Goal: Transaction & Acquisition: Download file/media

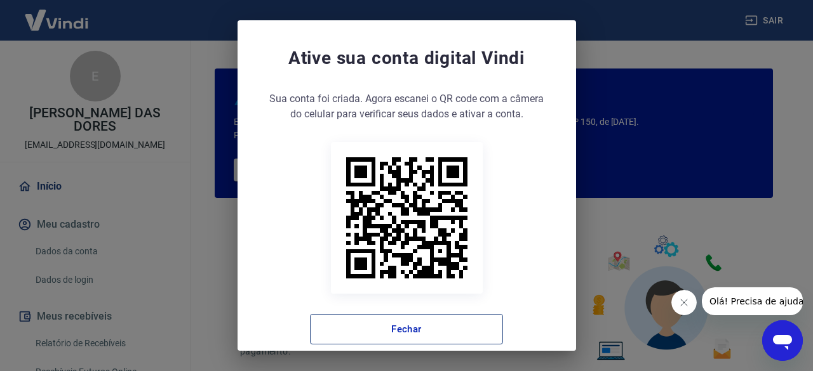
click at [480, 330] on button "Fechar" at bounding box center [406, 329] width 193 height 30
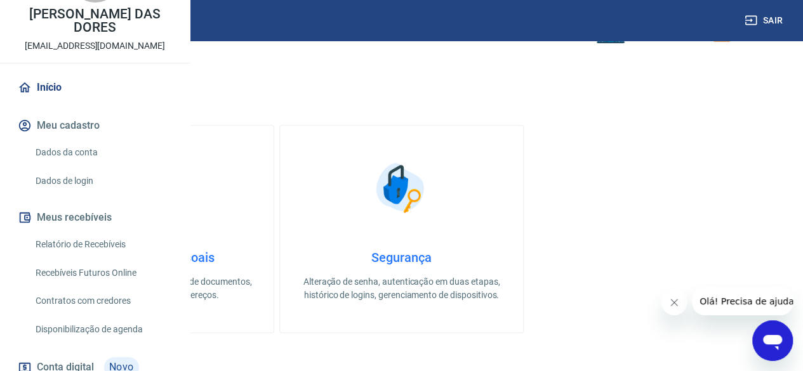
scroll to position [127, 0]
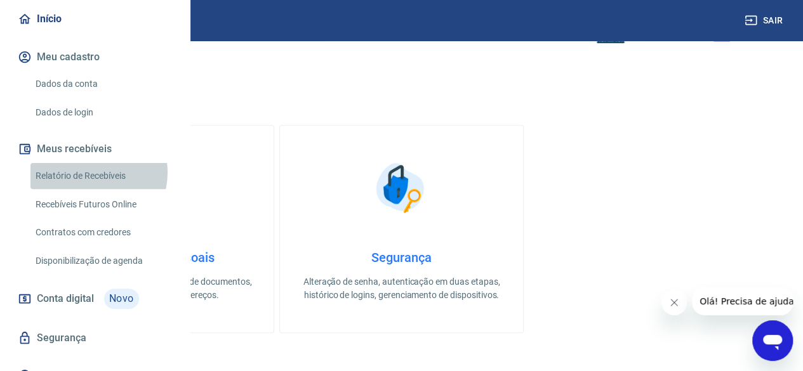
click at [89, 189] on link "Relatório de Recebíveis" at bounding box center [102, 176] width 144 height 26
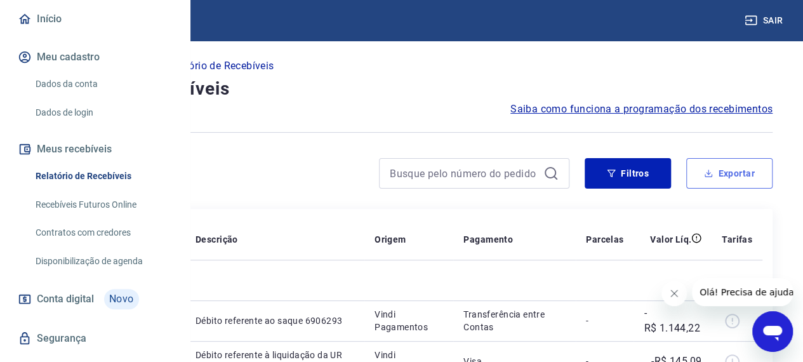
click at [730, 178] on button "Exportar" at bounding box center [729, 173] width 86 height 30
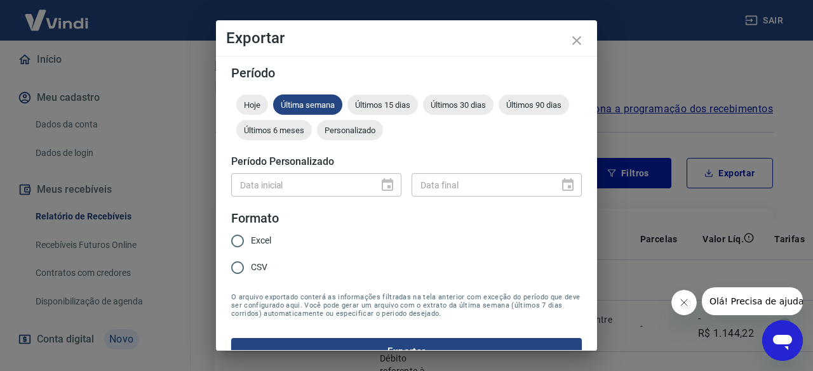
click at [379, 189] on div "Data inicial" at bounding box center [316, 184] width 170 height 23
drag, startPoint x: 452, startPoint y: 133, endPoint x: 361, endPoint y: 180, distance: 102.8
click at [383, 133] on span "Personalizado" at bounding box center [350, 131] width 66 height 10
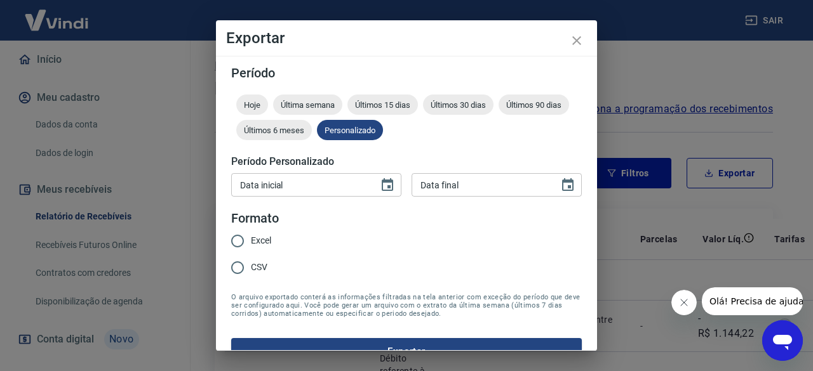
drag, startPoint x: 288, startPoint y: 201, endPoint x: 287, endPoint y: 192, distance: 9.0
click at [288, 201] on form "Período Hoje Última semana Últimos 15 dias Últimos 30 dias Últimos 90 dias Últi…" at bounding box center [406, 216] width 350 height 298
click at [287, 191] on input "Data inicial" at bounding box center [300, 184] width 138 height 23
type input "DD/MM/YYYY"
click at [382, 181] on icon "Choose date" at bounding box center [387, 184] width 11 height 13
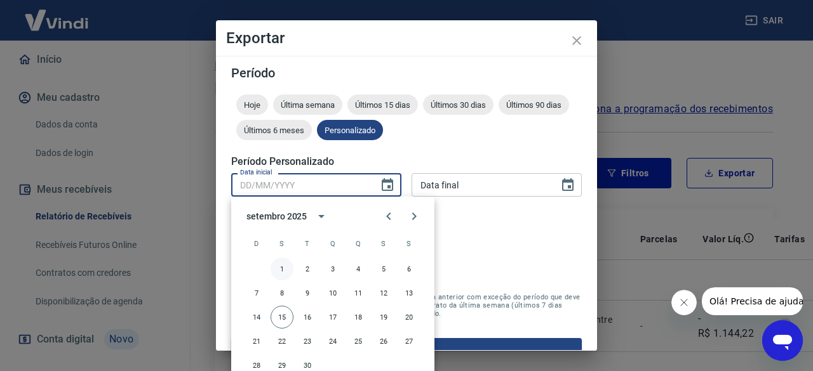
click at [284, 267] on button "1" at bounding box center [281, 269] width 23 height 23
type input "[DATE]"
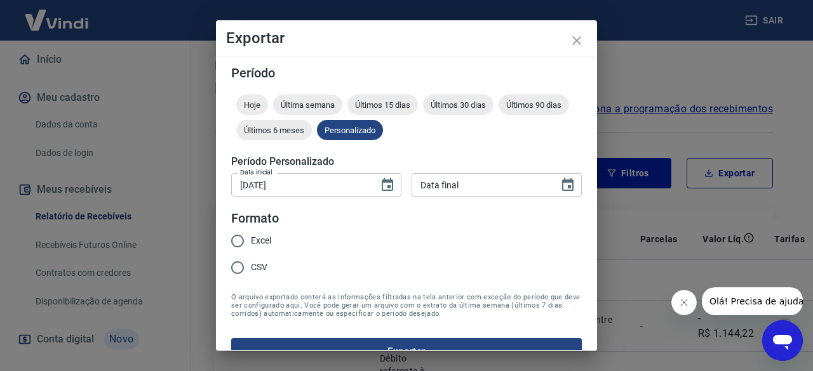
type input "DD/MM/YYYY"
click at [446, 183] on input "DD/MM/YYYY" at bounding box center [480, 184] width 138 height 23
click at [560, 178] on icon "Choose date" at bounding box center [567, 185] width 15 height 15
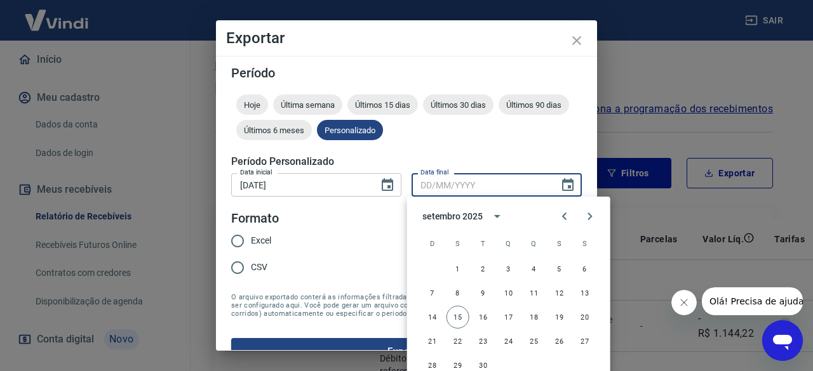
drag, startPoint x: 453, startPoint y: 316, endPoint x: 369, endPoint y: 305, distance: 85.1
click at [453, 316] on button "15" at bounding box center [457, 317] width 23 height 23
type input "[DATE]"
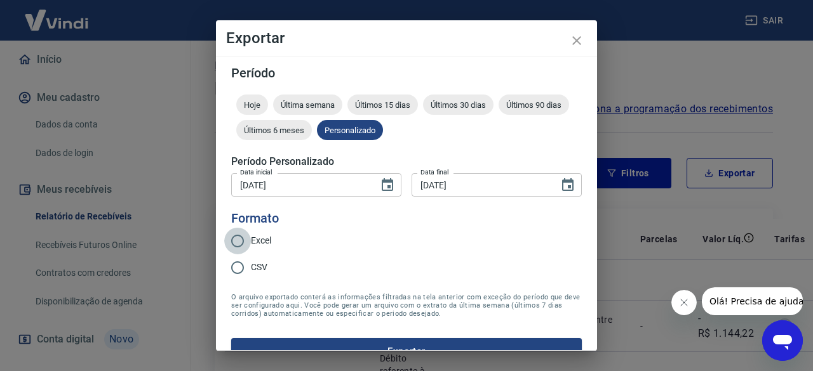
drag, startPoint x: 236, startPoint y: 234, endPoint x: 250, endPoint y: 244, distance: 17.7
click at [236, 234] on input "Excel" at bounding box center [237, 241] width 27 height 27
radio input "true"
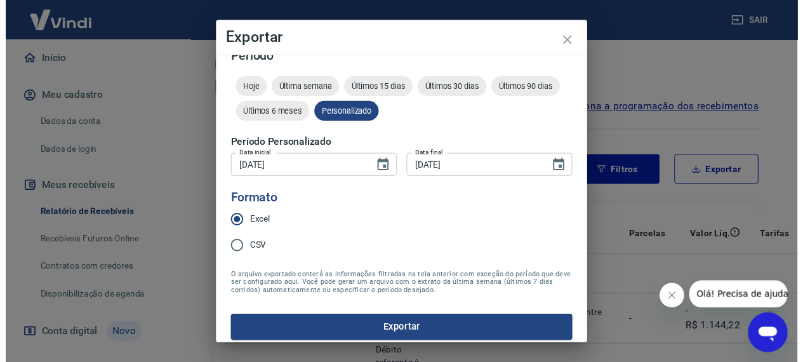
scroll to position [24, 0]
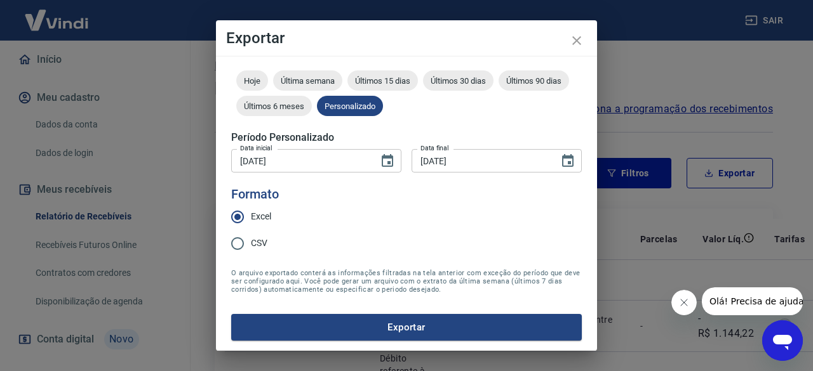
drag, startPoint x: 455, startPoint y: 329, endPoint x: 451, endPoint y: 323, distance: 7.2
click at [452, 324] on button "Exportar" at bounding box center [406, 327] width 350 height 27
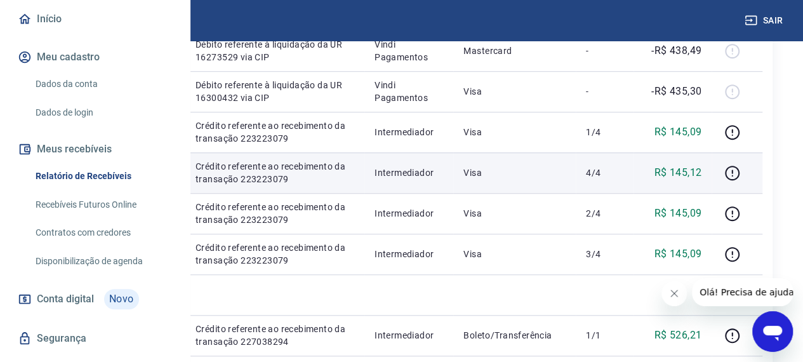
scroll to position [381, 0]
